Goal: Task Accomplishment & Management: Complete application form

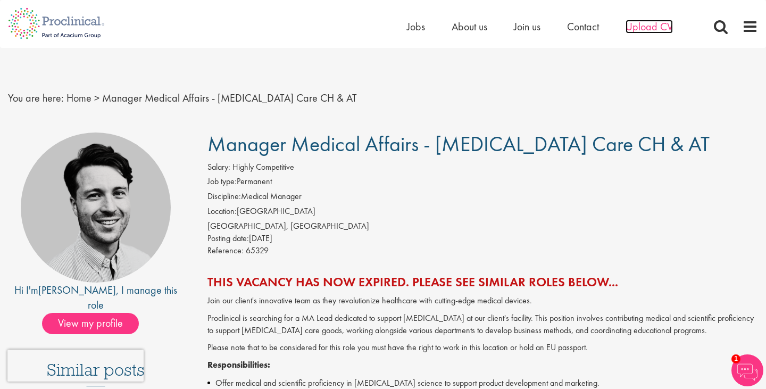
click at [662, 23] on span "Upload CV" at bounding box center [648, 27] width 47 height 14
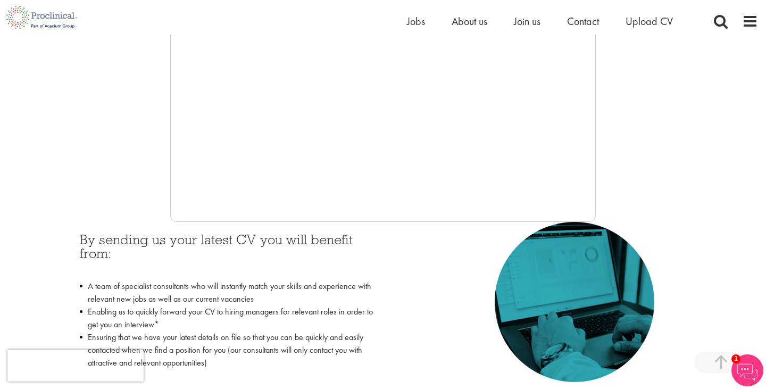
scroll to position [317, 0]
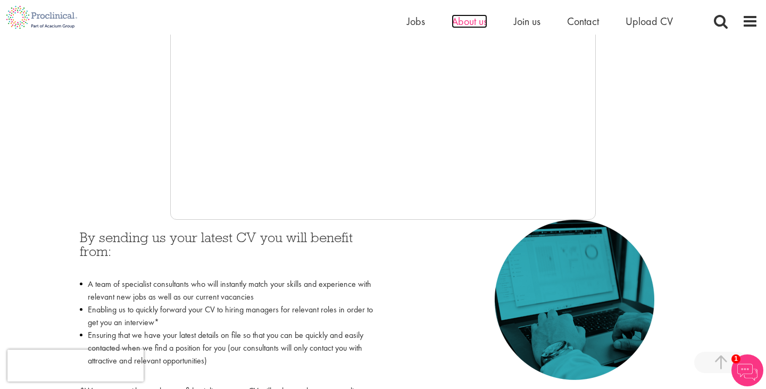
click at [457, 23] on span "About us" at bounding box center [469, 21] width 36 height 14
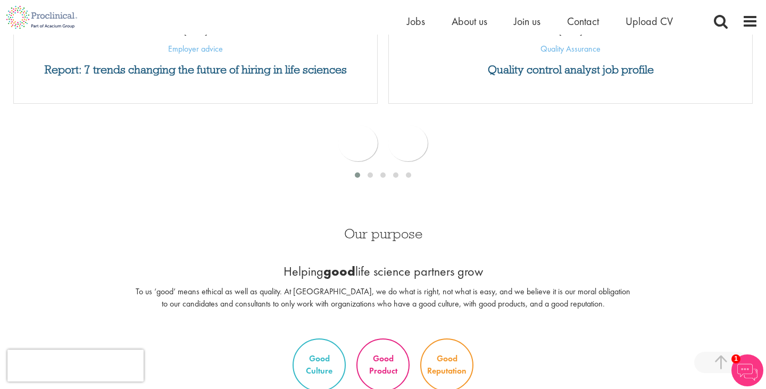
scroll to position [616, 0]
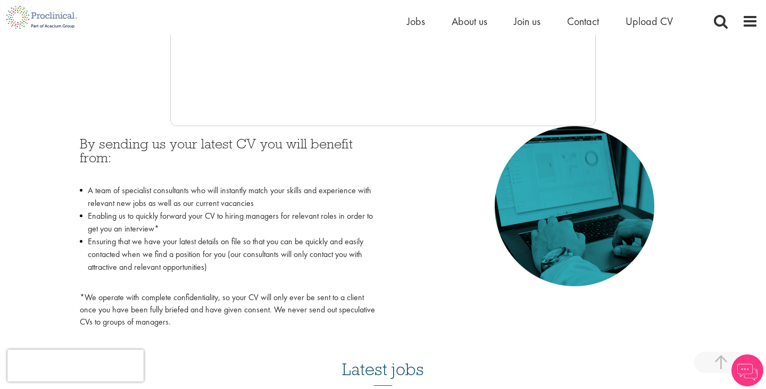
scroll to position [418, 0]
